Goal: Contribute content: Add original content to the website for others to see

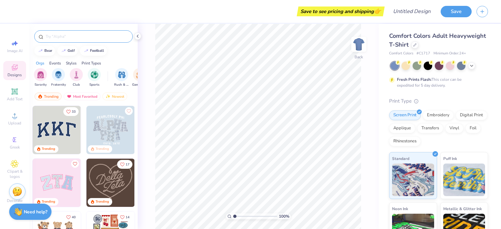
click at [89, 35] on input "text" at bounding box center [86, 36] width 83 height 7
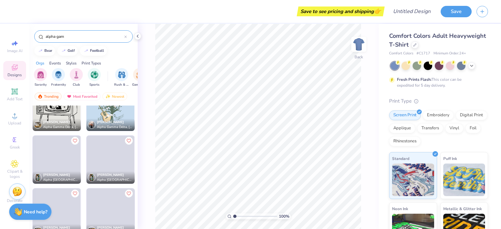
scroll to position [261, 0]
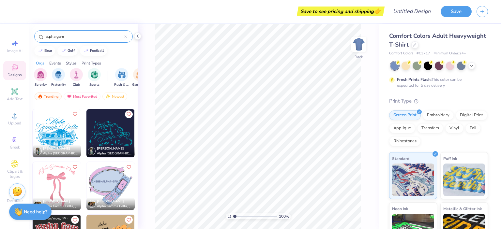
type input "alpha gam"
click at [48, 181] on img at bounding box center [57, 186] width 48 height 48
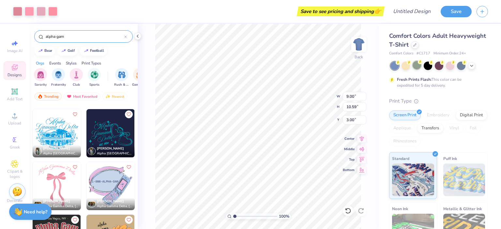
click at [357, 44] on img at bounding box center [358, 44] width 13 height 13
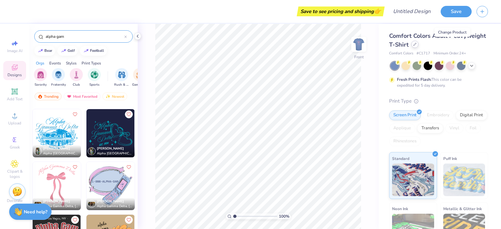
click at [417, 43] on icon at bounding box center [414, 44] width 3 height 3
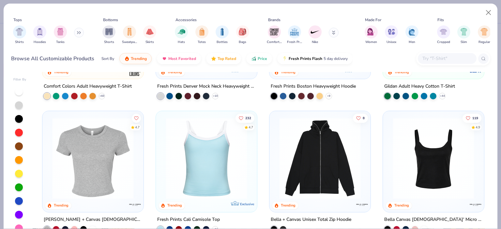
scroll to position [130, 0]
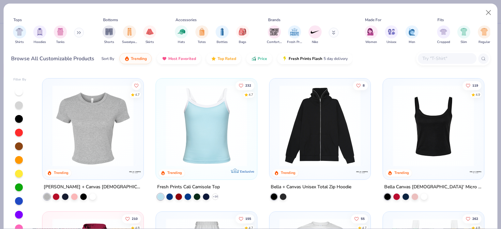
click at [109, 130] on img at bounding box center [93, 126] width 88 height 82
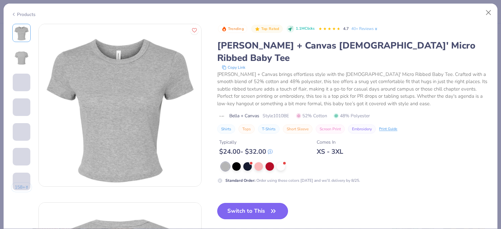
click at [248, 203] on button "Switch to This" at bounding box center [252, 211] width 71 height 16
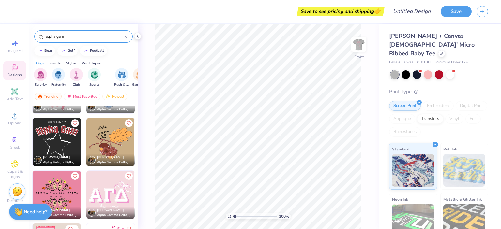
scroll to position [359, 0]
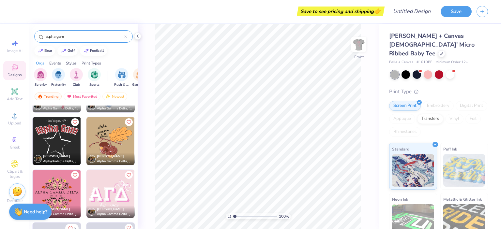
click at [103, 186] on img at bounding box center [110, 194] width 48 height 48
click at [459, 10] on button "Save" at bounding box center [456, 10] width 31 height 11
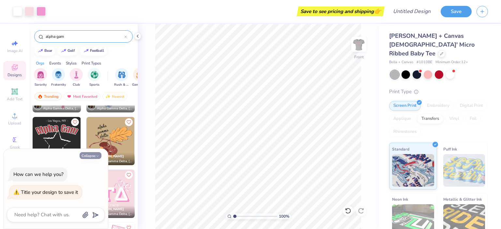
click at [89, 156] on button "Collapse" at bounding box center [91, 155] width 22 height 7
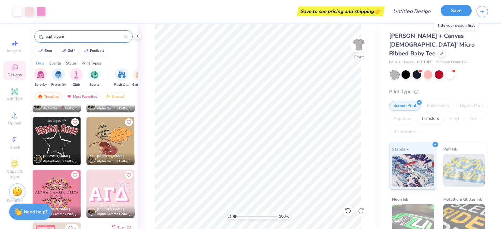
click at [463, 12] on button "Save" at bounding box center [456, 10] width 31 height 11
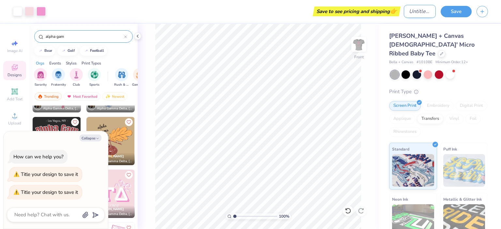
type textarea "x"
click at [415, 10] on input "Design Title" at bounding box center [420, 11] width 32 height 13
type input "t"
type textarea "x"
type input "te"
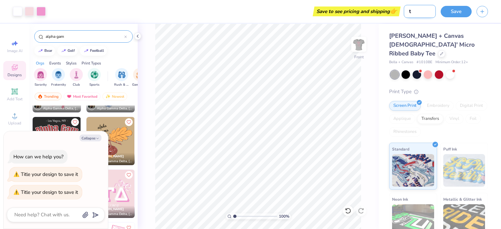
type textarea "x"
type input "tes"
type textarea "x"
type input "test"
type textarea "x"
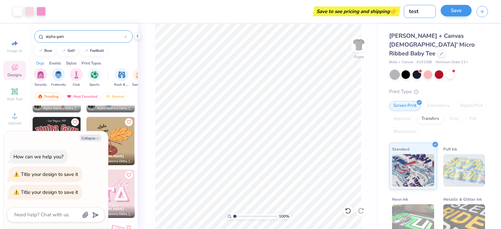
type input "test"
click at [452, 11] on button "Save" at bounding box center [456, 10] width 31 height 11
type textarea "x"
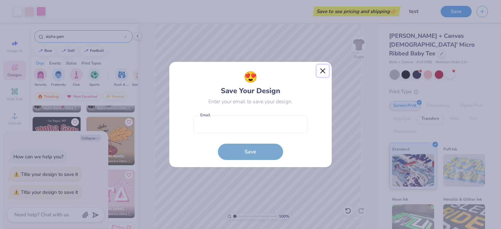
click at [324, 70] on button "Close" at bounding box center [323, 71] width 12 height 12
